Goal: Check status

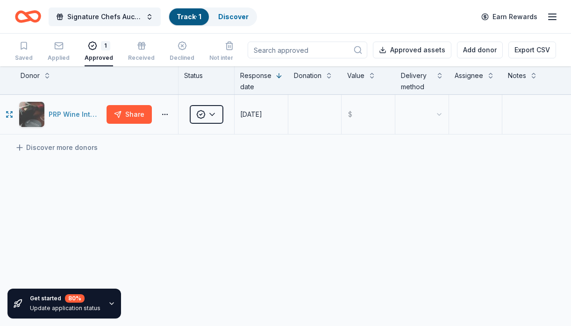
click at [68, 114] on div "PRP Wine International" at bounding box center [76, 114] width 54 height 11
